Goal: Task Accomplishment & Management: Manage account settings

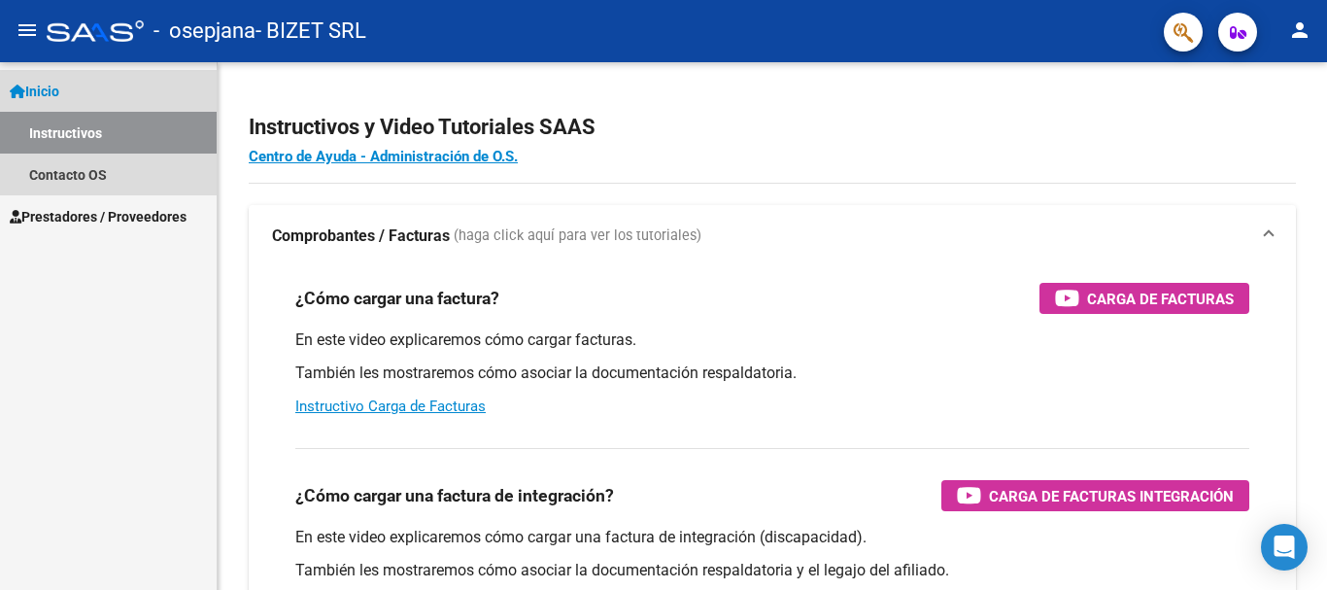
click at [81, 131] on link "Instructivos" at bounding box center [108, 133] width 217 height 42
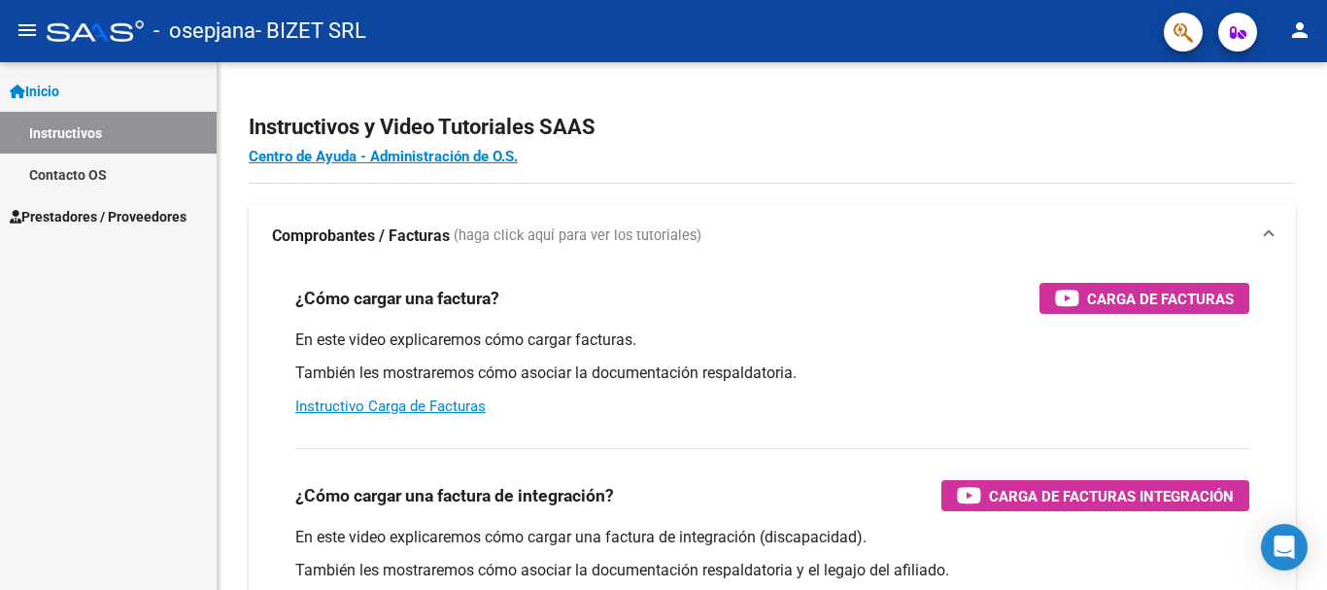
click at [92, 209] on span "Prestadores / Proveedores" at bounding box center [98, 216] width 177 height 21
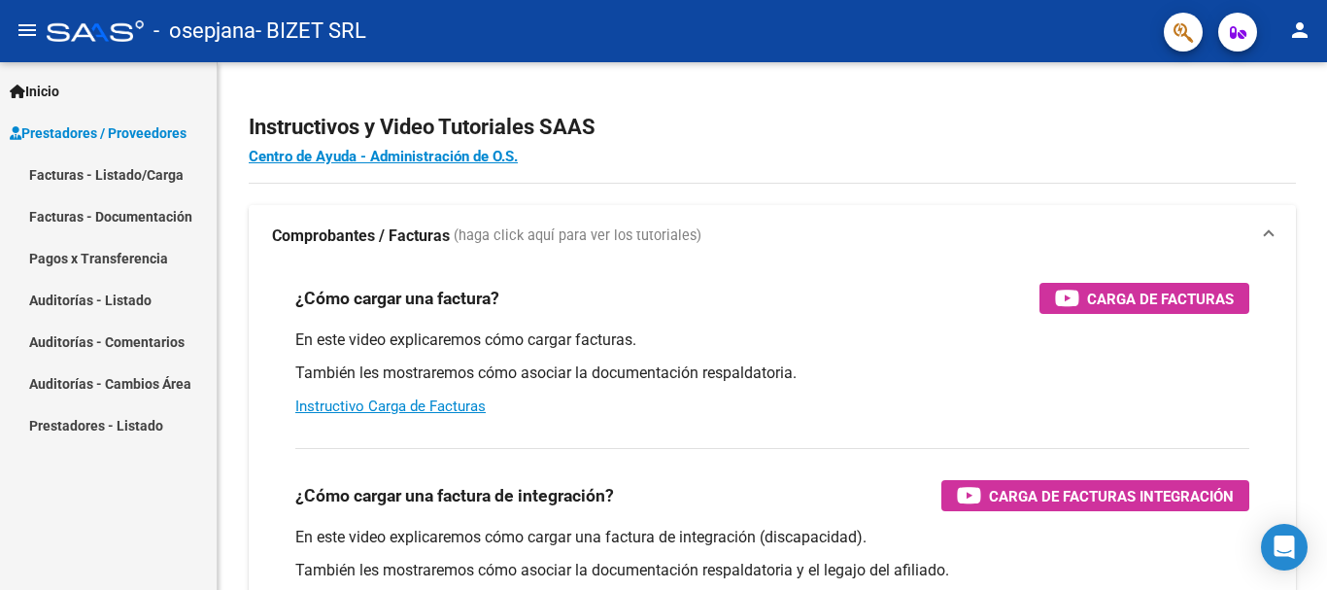
click at [57, 170] on link "Facturas - Listado/Carga" at bounding box center [108, 175] width 217 height 42
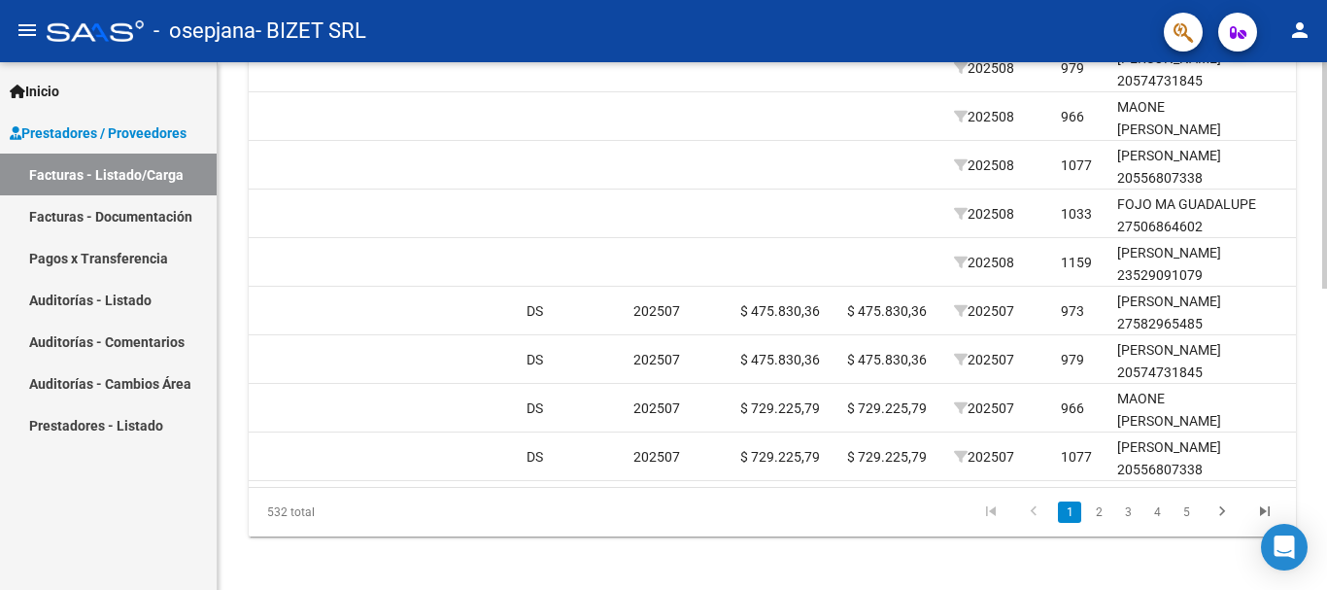
scroll to position [0, 1839]
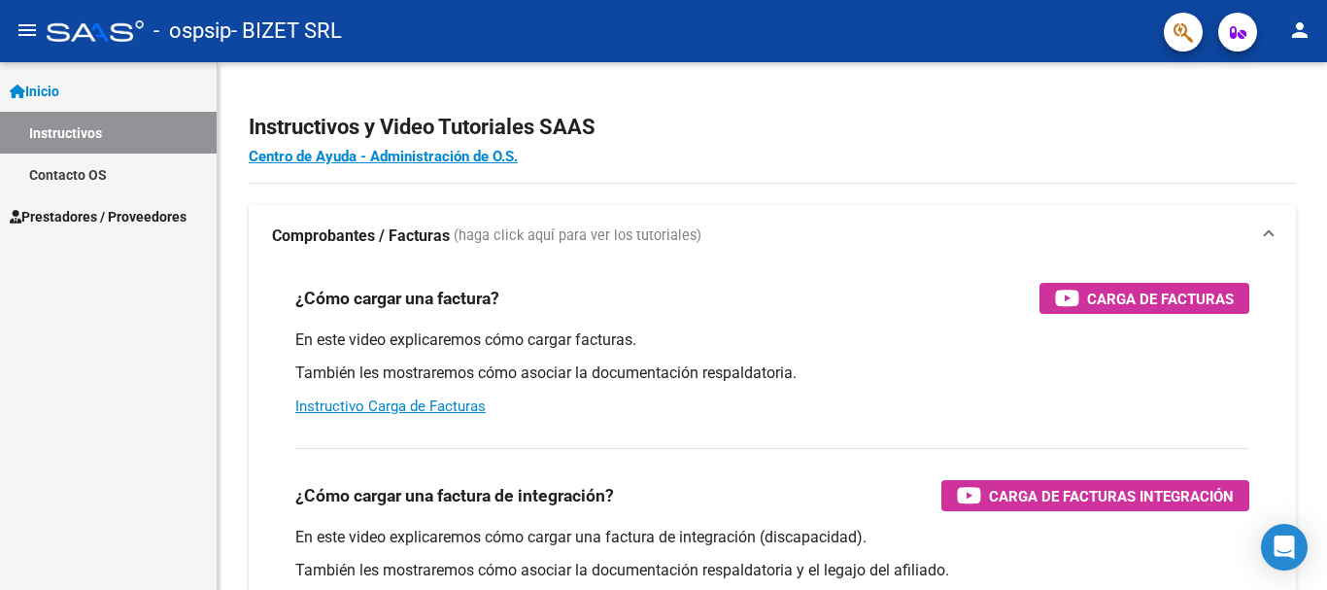
click at [144, 214] on span "Prestadores / Proveedores" at bounding box center [98, 216] width 177 height 21
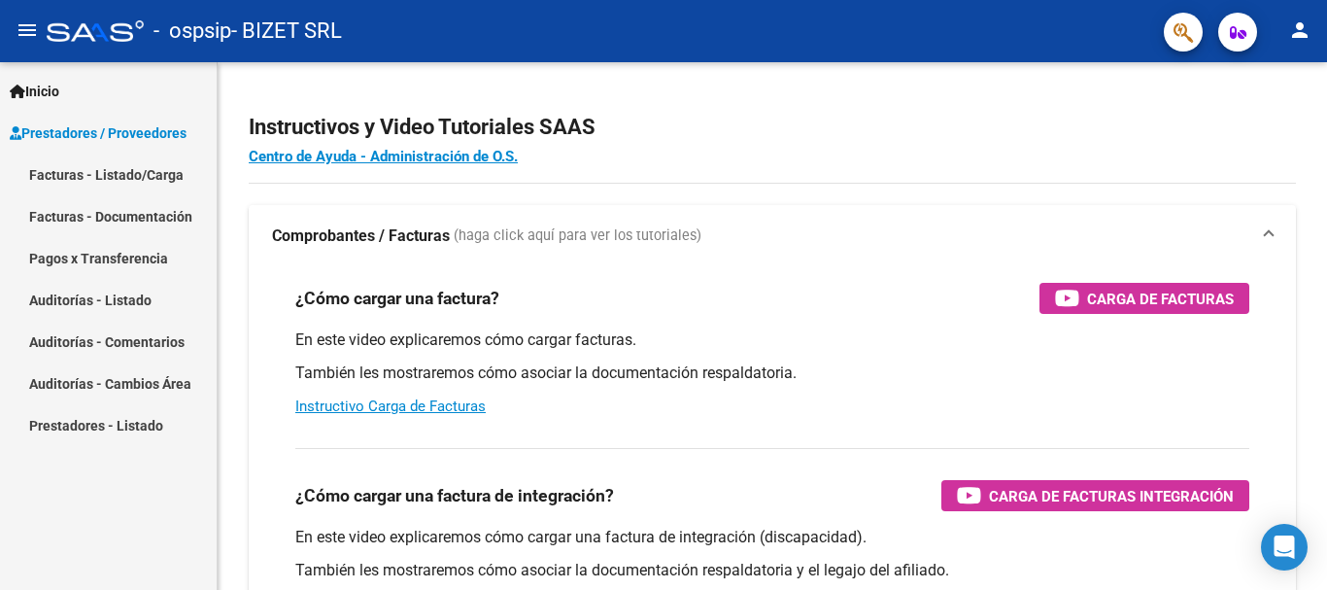
click at [98, 172] on link "Facturas - Listado/Carga" at bounding box center [108, 175] width 217 height 42
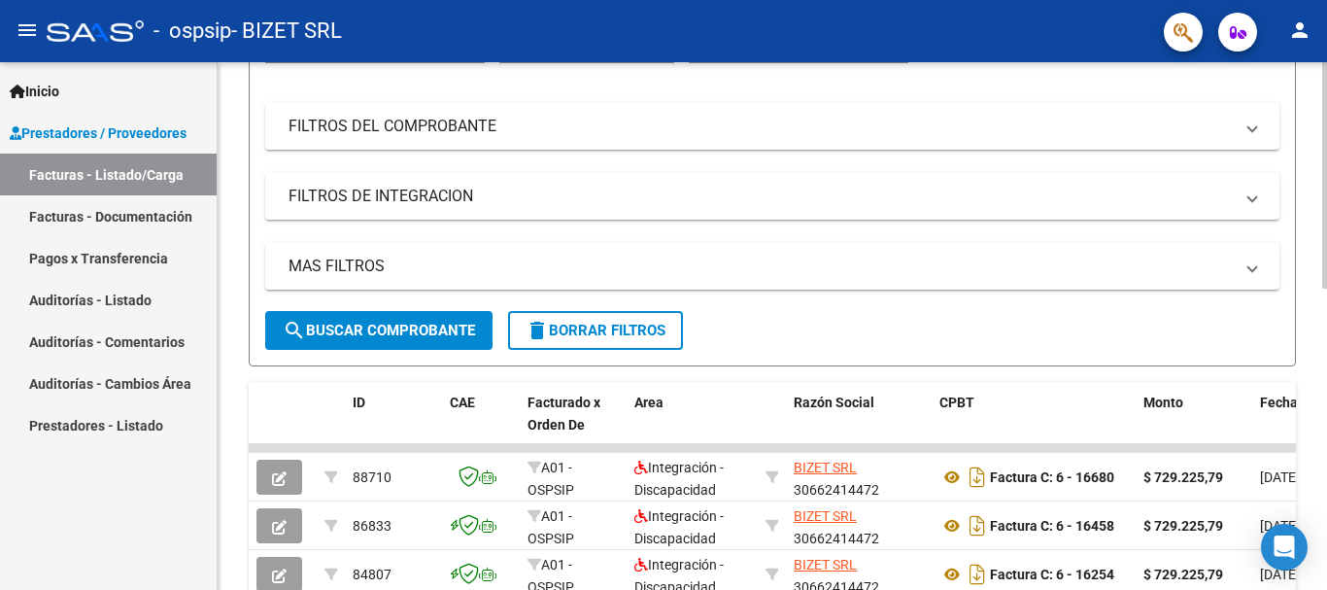
scroll to position [291, 0]
